Goal: Transaction & Acquisition: Purchase product/service

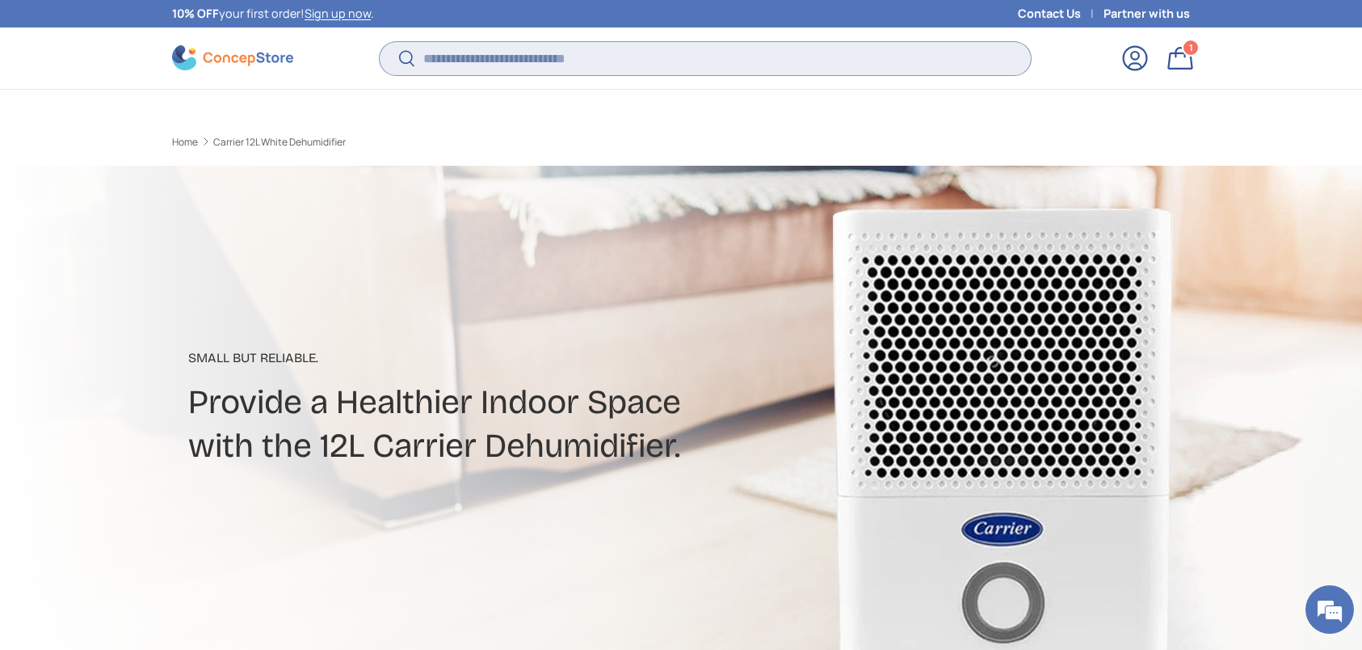
click at [507, 42] on input "Search" at bounding box center [705, 58] width 651 height 33
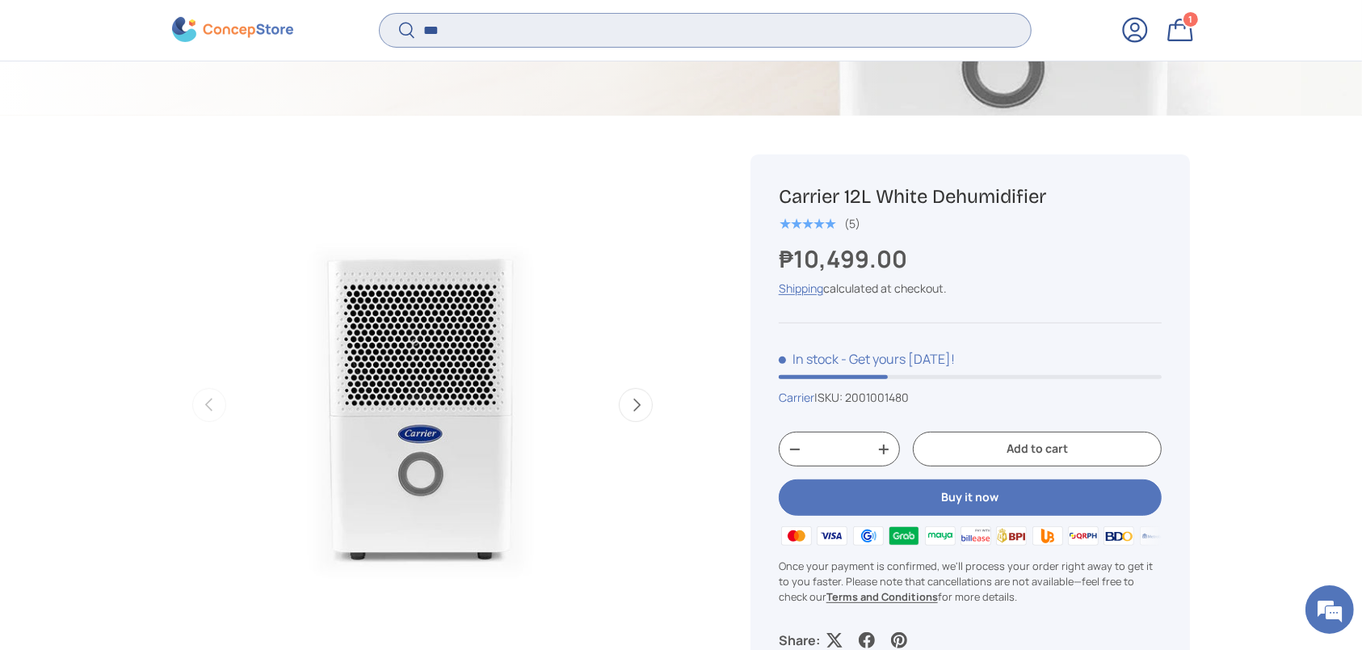
type input "***"
click at [380, 13] on button "Search" at bounding box center [398, 32] width 36 height 38
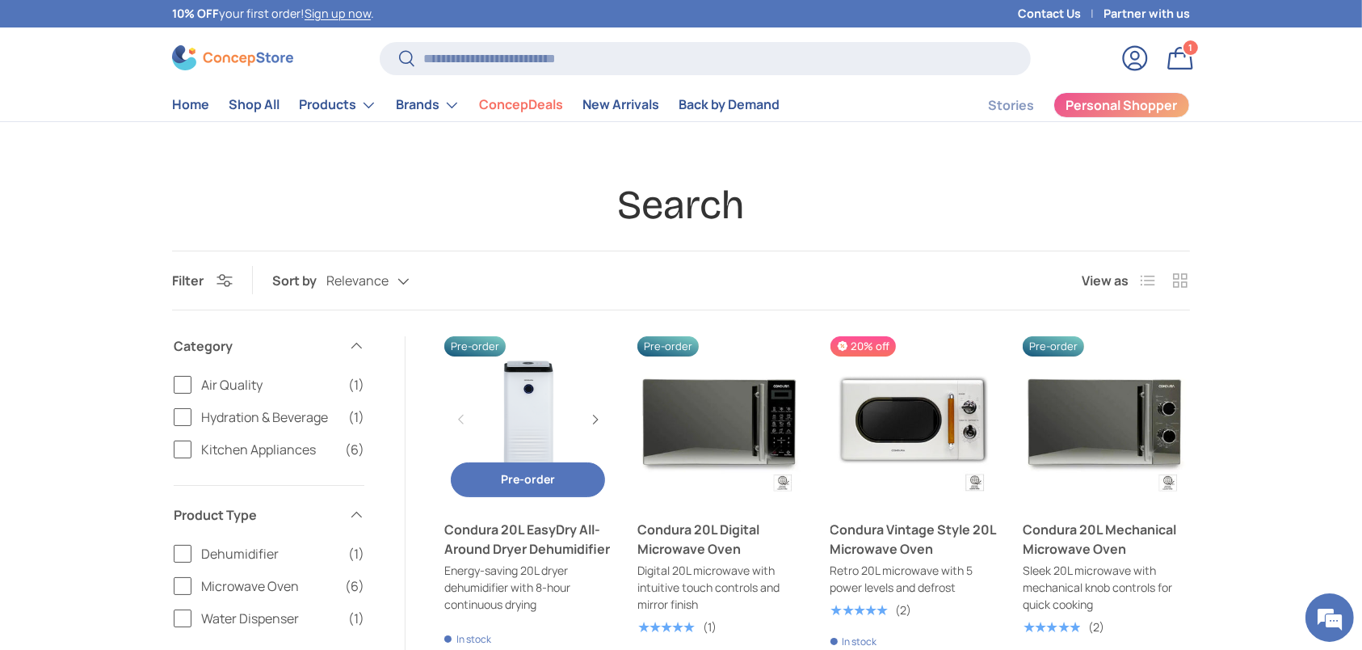
click at [519, 537] on link "Condura 20L EasyDry All-Around Dryer Dehumidifier" at bounding box center [527, 539] width 167 height 39
